Goal: Task Accomplishment & Management: Complete application form

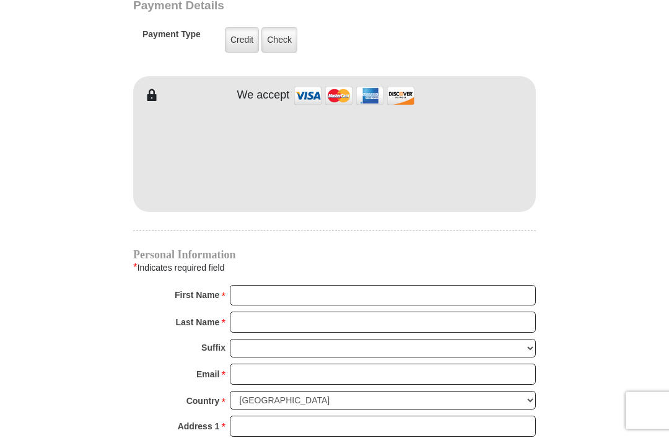
scroll to position [1006, 0]
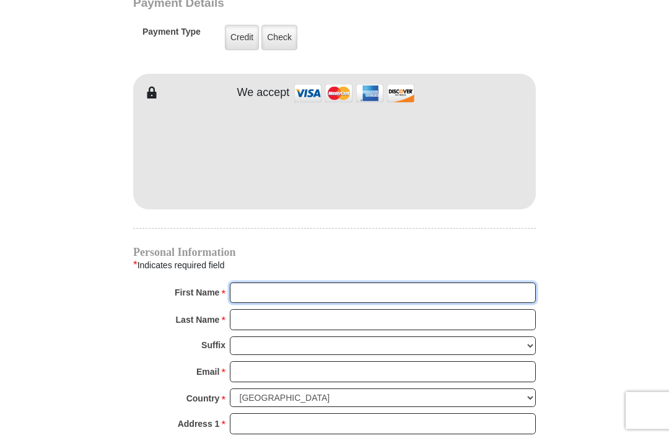
click at [297, 292] on input "First Name *" at bounding box center [383, 293] width 306 height 21
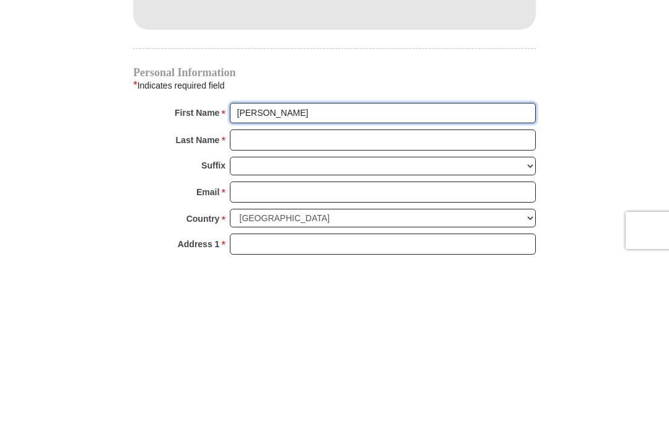
type input "[PERSON_NAME]"
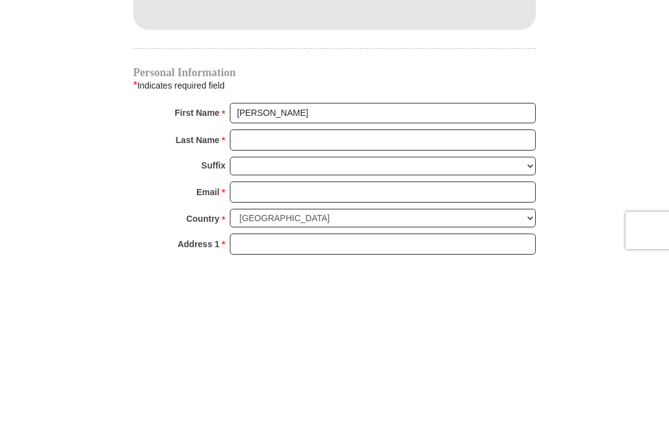
click at [304, 310] on input "Last Name *" at bounding box center [383, 320] width 306 height 21
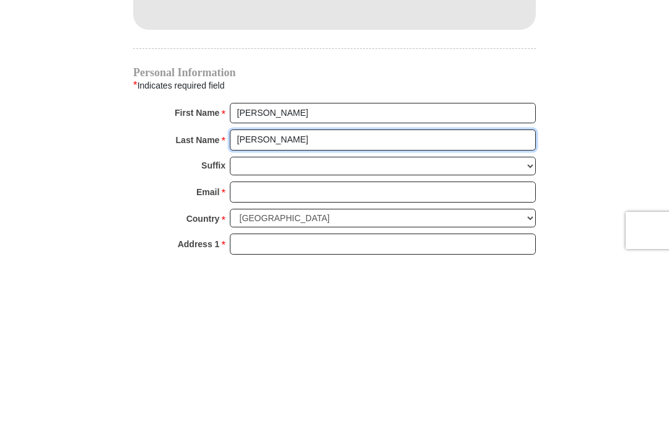
type input "[PERSON_NAME]"
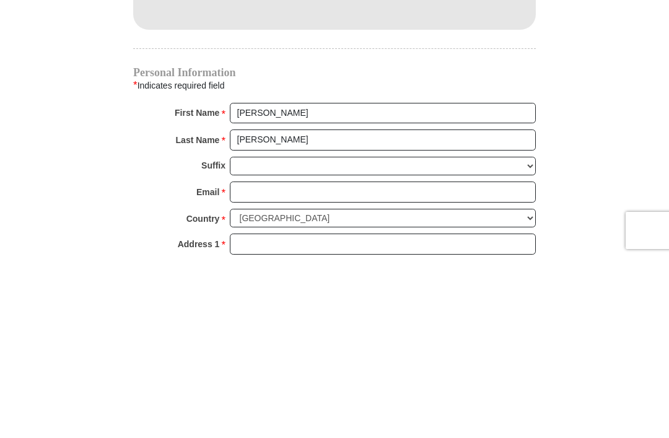
click at [290, 362] on input "Email *" at bounding box center [383, 372] width 306 height 21
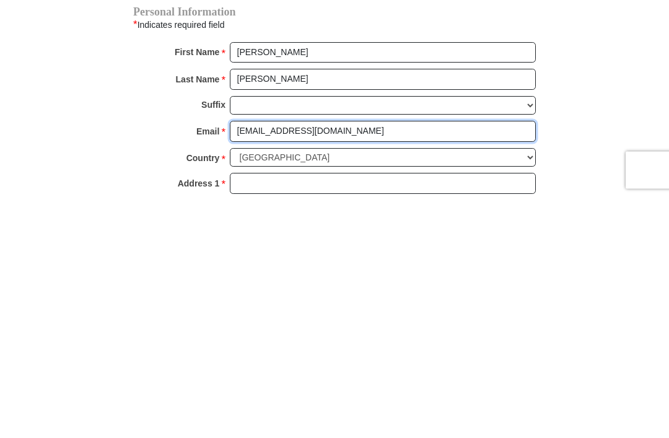
type input "[EMAIL_ADDRESS][DOMAIN_NAME]"
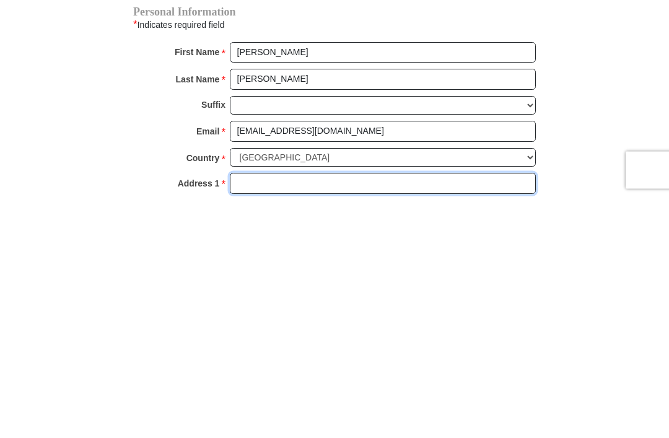
click at [309, 414] on input "Address 1 *" at bounding box center [383, 424] width 306 height 21
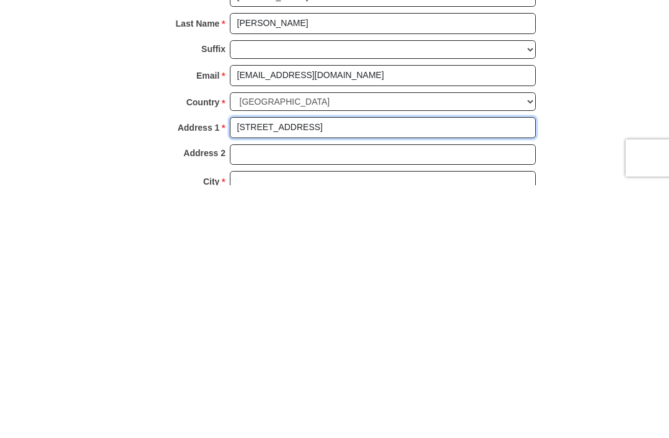
scroll to position [1061, 0]
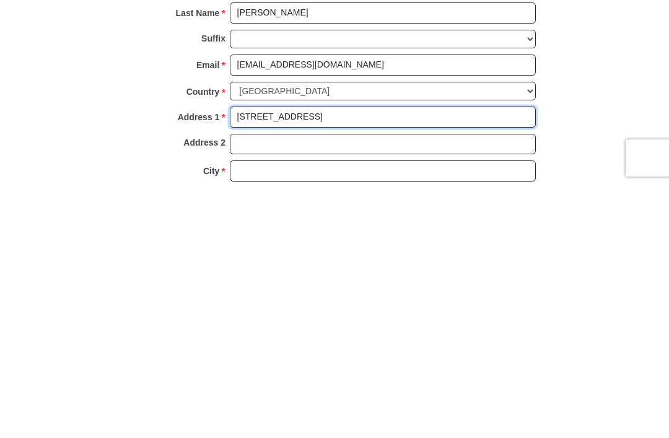
type input "[STREET_ADDRESS]"
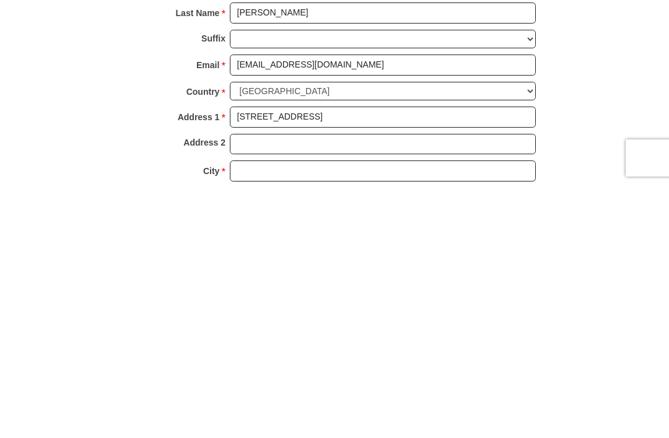
click at [267, 413] on input "City *" at bounding box center [383, 423] width 306 height 21
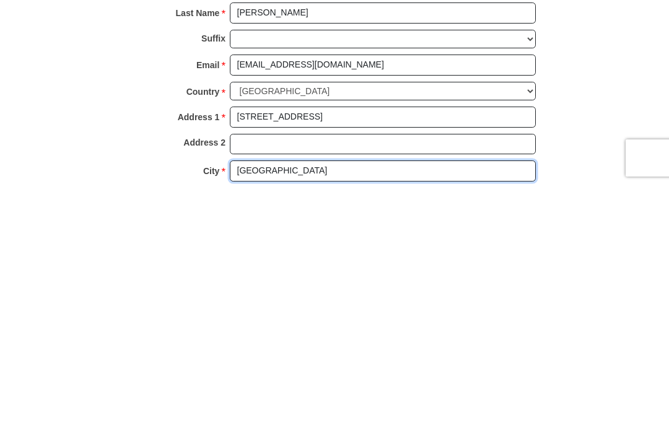
type input "[GEOGRAPHIC_DATA]"
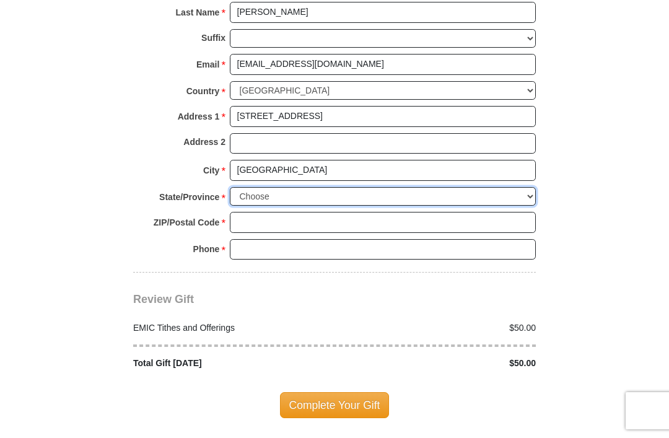
click at [298, 187] on select "Choose [US_STATE] [US_STATE] [US_STATE] [US_STATE] [US_STATE] Armed Forces Amer…" at bounding box center [383, 196] width 306 height 19
select select "NM"
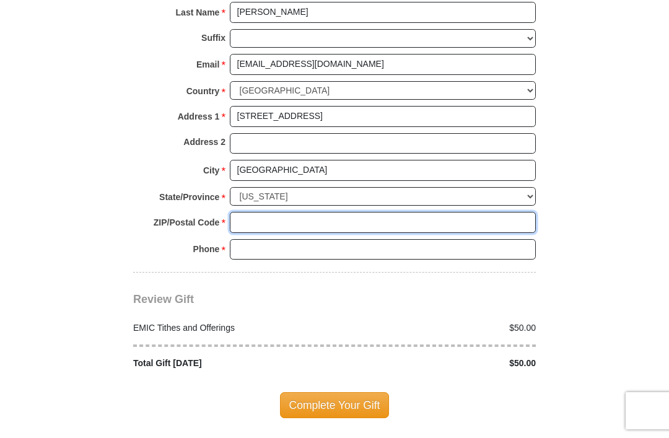
click at [267, 212] on input "ZIP/Postal Code *" at bounding box center [383, 222] width 306 height 21
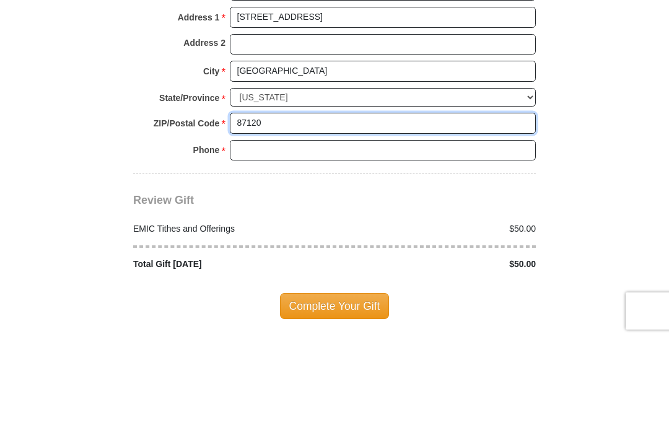
type input "87120"
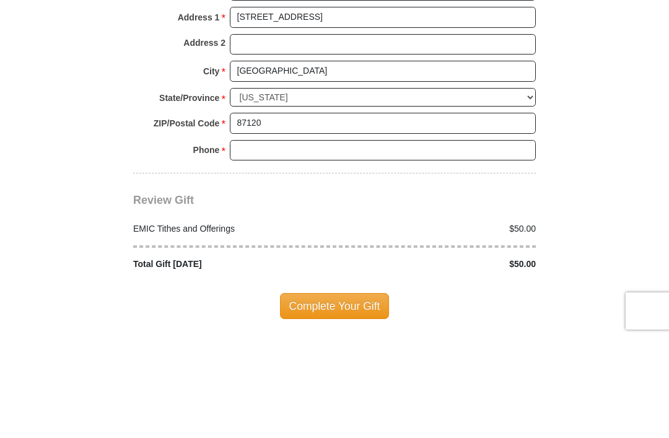
click at [288, 240] on input "Phone * *" at bounding box center [383, 250] width 306 height 21
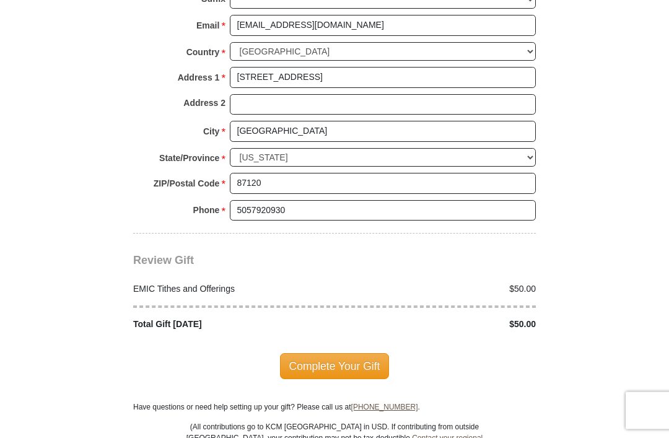
scroll to position [1350, 0]
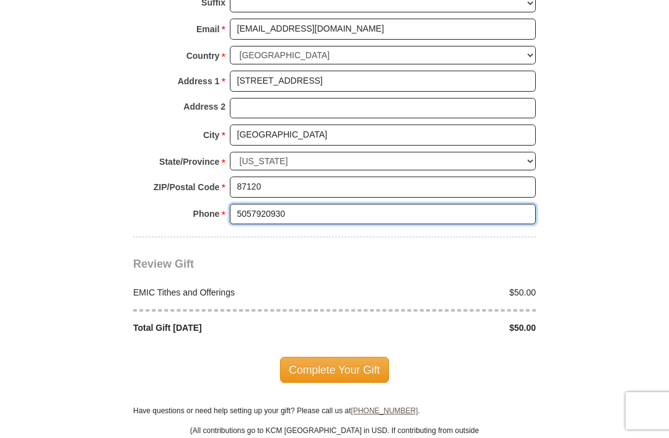
type input "5057920930"
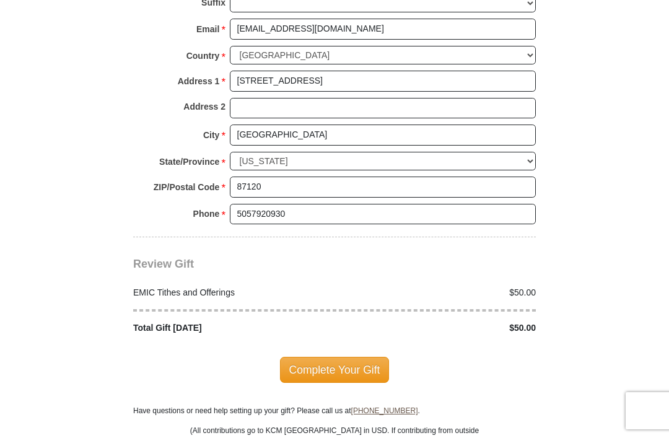
click at [343, 361] on span "Complete Your Gift" at bounding box center [335, 370] width 110 height 26
